Goal: Register for event/course

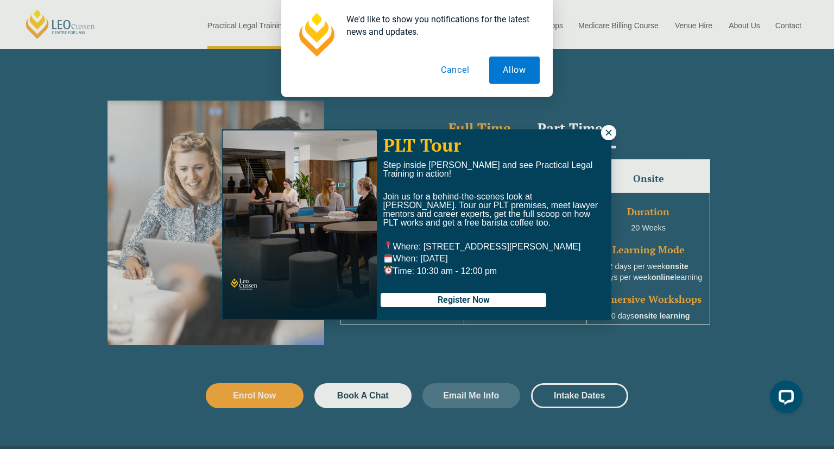
click at [607, 133] on icon at bounding box center [609, 133] width 10 height 10
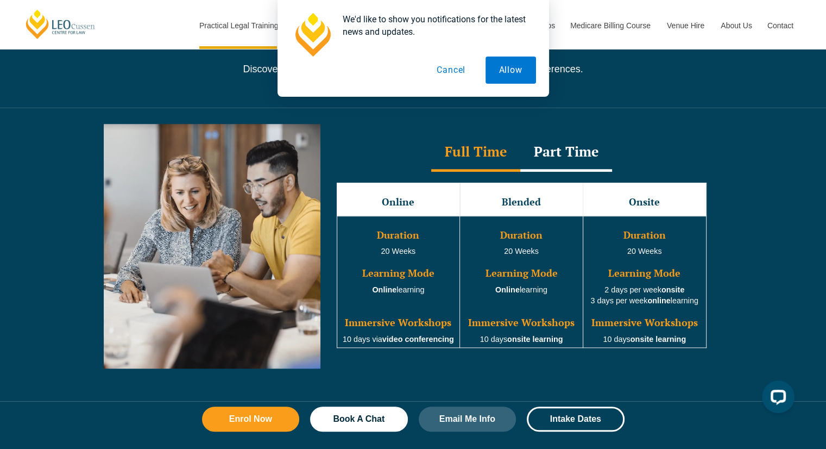
scroll to position [935, 0]
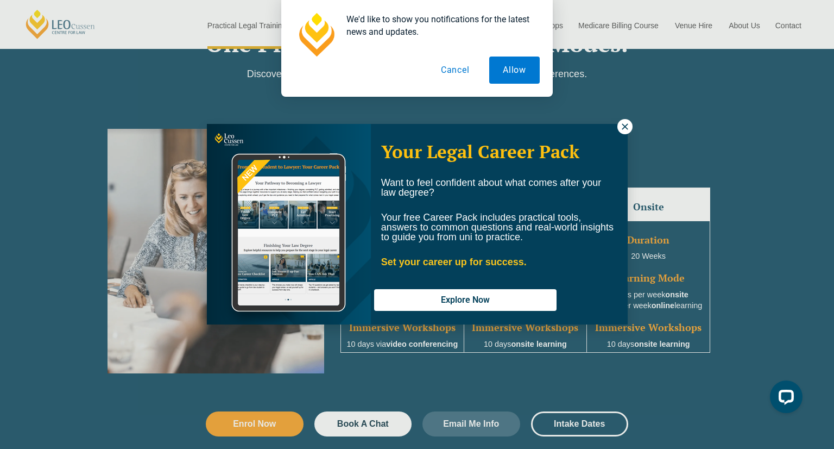
click at [608, 133] on div "Your Legal Career Pack Want to feel confident about what comes after your law d…" at bounding box center [499, 223] width 257 height 199
click at [622, 127] on icon at bounding box center [625, 127] width 10 height 10
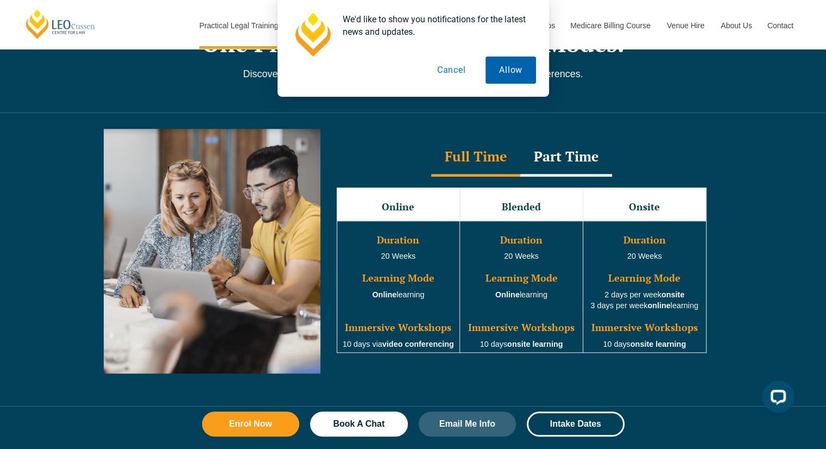
click at [505, 81] on button "Allow" at bounding box center [511, 69] width 51 height 27
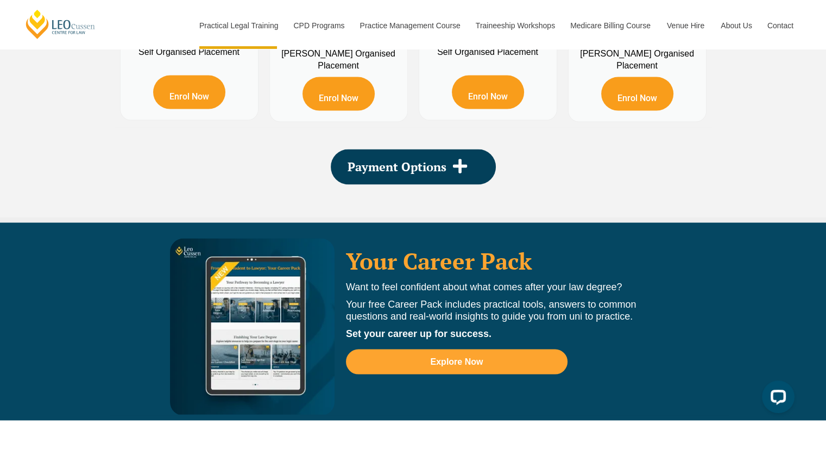
scroll to position [2162, 0]
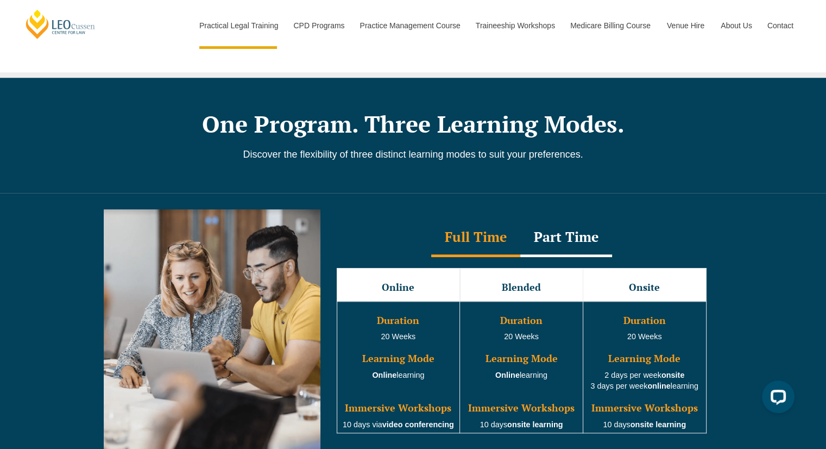
scroll to position [841, 0]
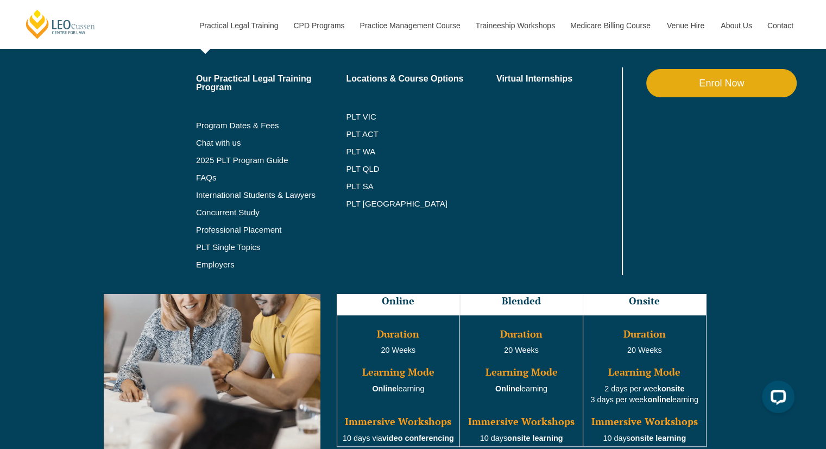
click at [234, 26] on link "Practical Legal Training" at bounding box center [238, 25] width 95 height 47
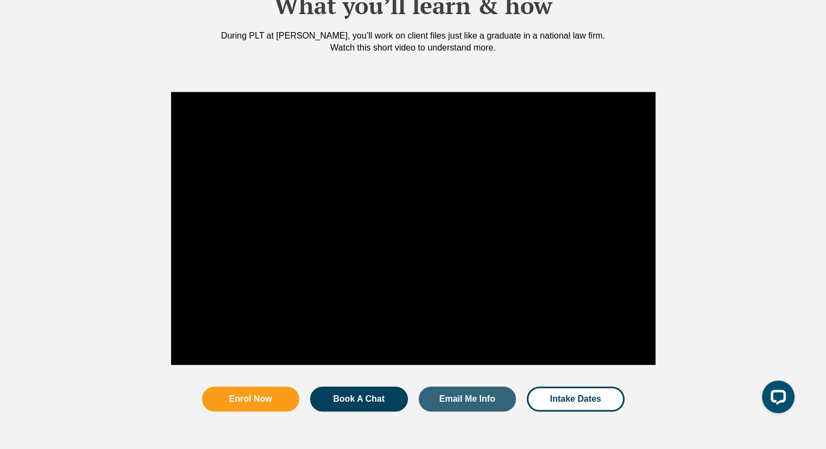
scroll to position [1452, 0]
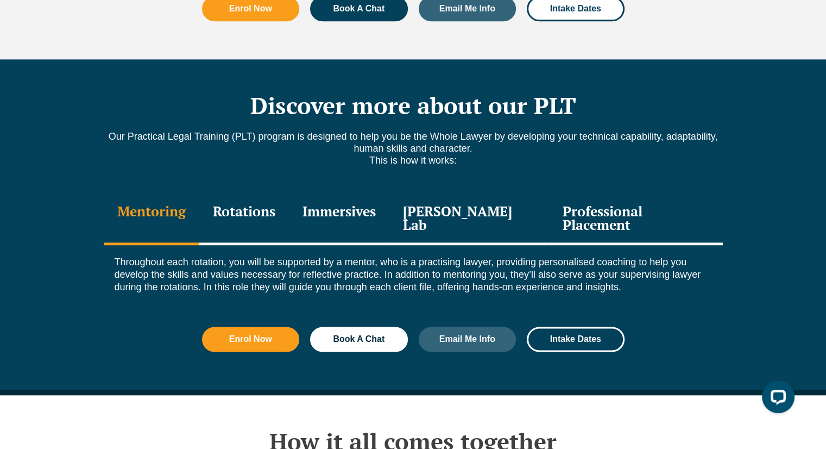
click at [760, 355] on div "Discover more about our PLT Our Practical Legal Training (PLT) program is desig…" at bounding box center [413, 227] width 826 height 336
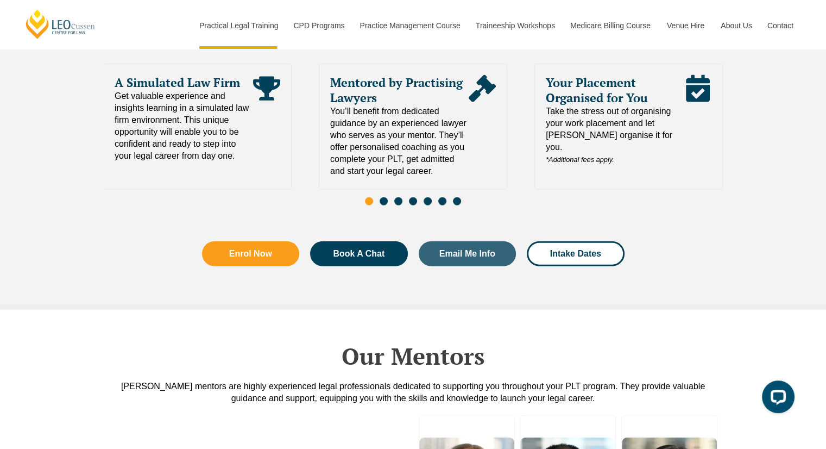
scroll to position [2305, 0]
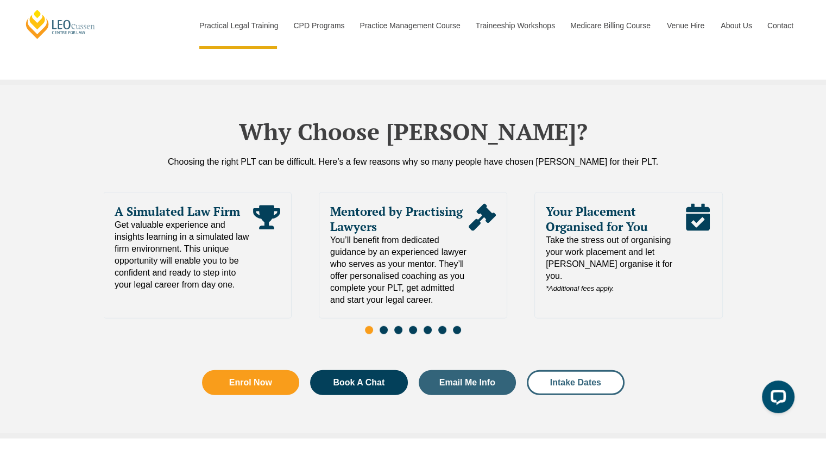
click at [597, 370] on link "Intake Dates" at bounding box center [576, 382] width 98 height 25
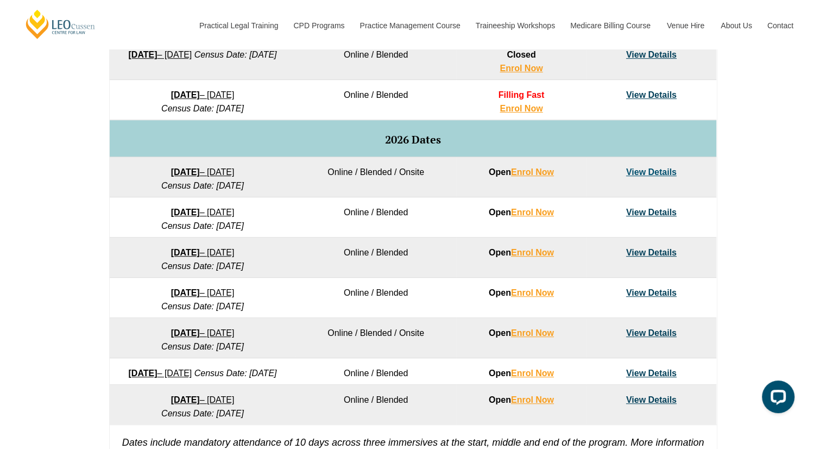
scroll to position [615, 0]
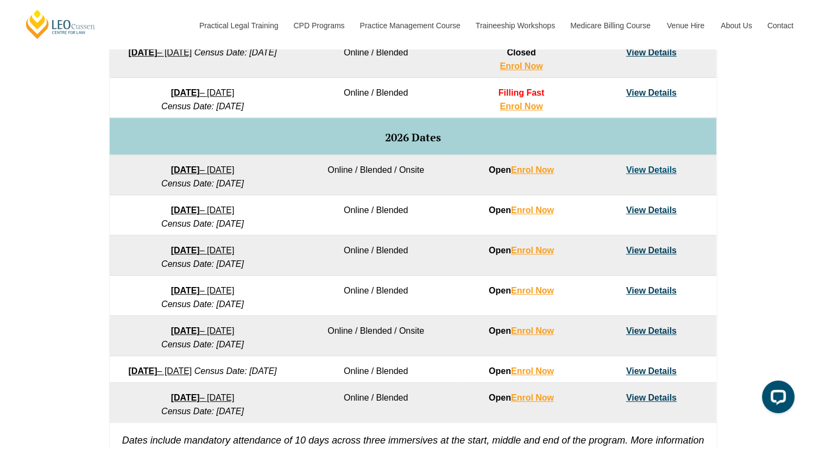
click at [666, 293] on link "View Details" at bounding box center [651, 290] width 51 height 9
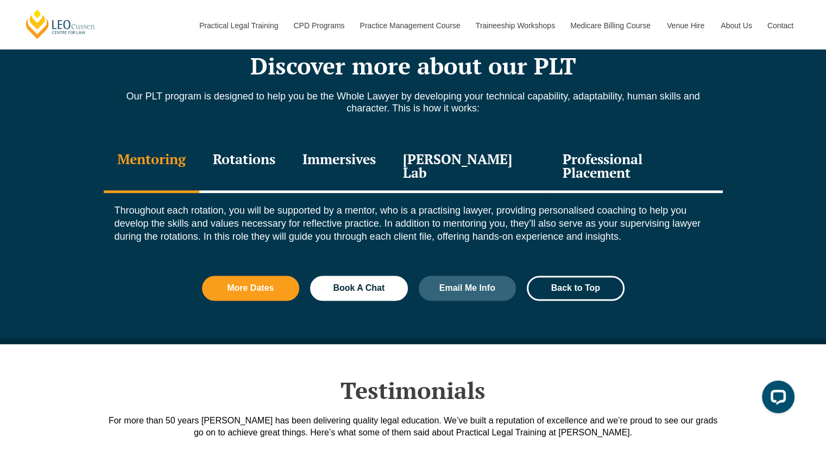
scroll to position [1448, 0]
